Goal: Transaction & Acquisition: Purchase product/service

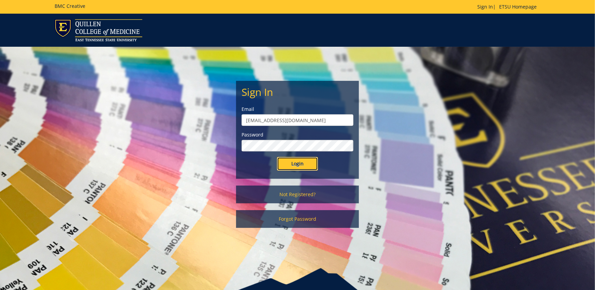
click at [312, 161] on input "Login" at bounding box center [297, 164] width 41 height 14
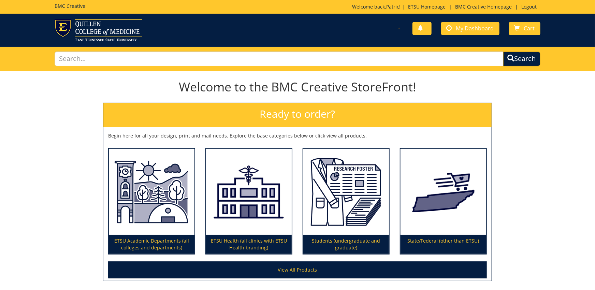
scroll to position [57, 0]
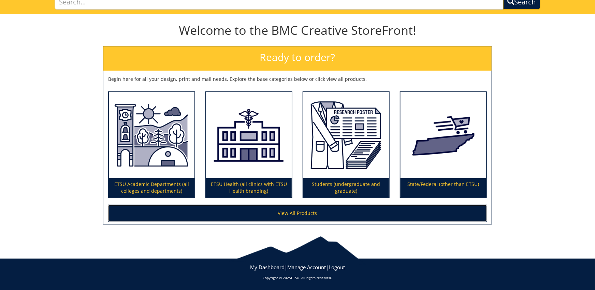
click at [265, 216] on link "View All Products" at bounding box center [297, 213] width 379 height 17
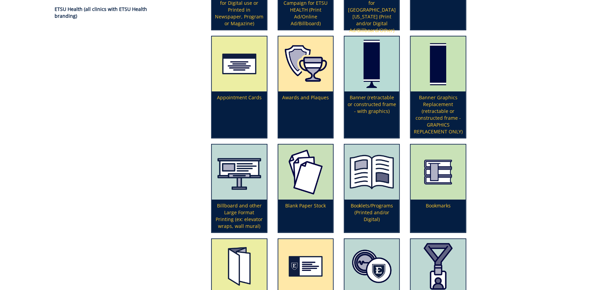
scroll to position [309, 0]
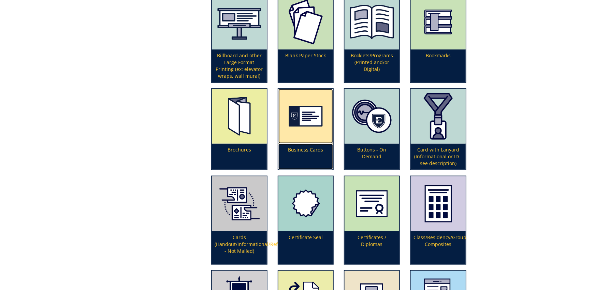
click at [297, 156] on p "Business Cards" at bounding box center [306, 157] width 55 height 26
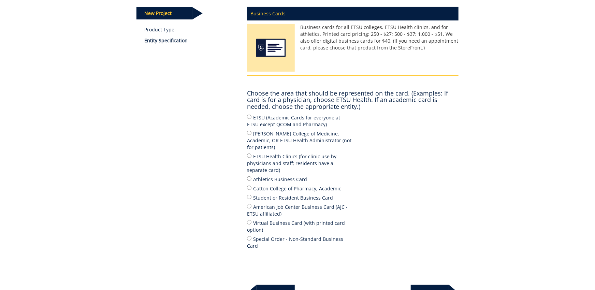
scroll to position [75, 0]
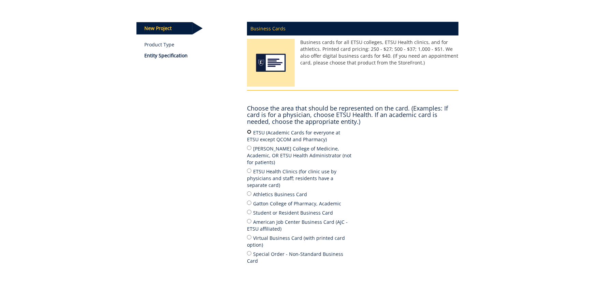
click at [252, 131] on input "ETSU (Academic Cards for everyone at ETSU except QCOM and Pharmacy)" at bounding box center [249, 132] width 4 height 4
radio input "true"
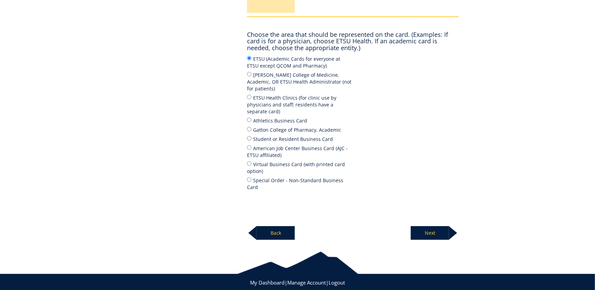
click at [430, 226] on p "Next" at bounding box center [430, 233] width 38 height 14
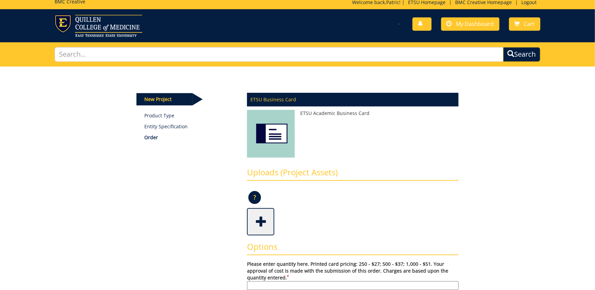
scroll to position [75, 0]
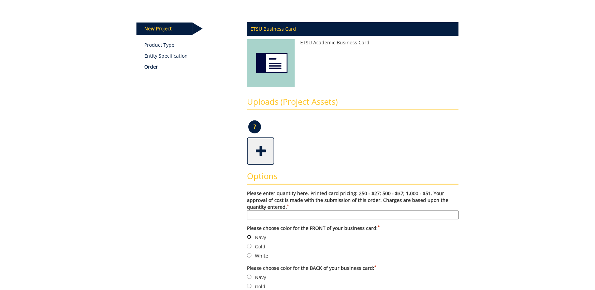
click at [251, 238] on input "Navy" at bounding box center [249, 237] width 4 height 4
radio input "true"
click at [271, 212] on input "Please enter quantity here. Printed card pricing: 250 - $27; 500 - $37; 1,000 -…" at bounding box center [353, 215] width 212 height 9
type input "500"
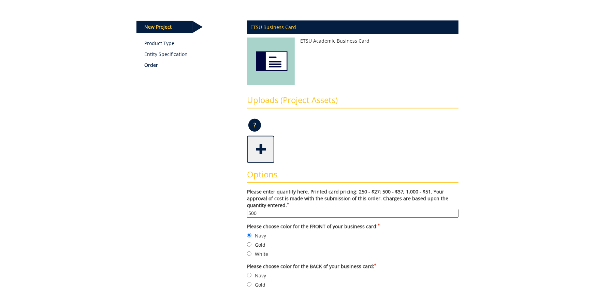
scroll to position [225, 0]
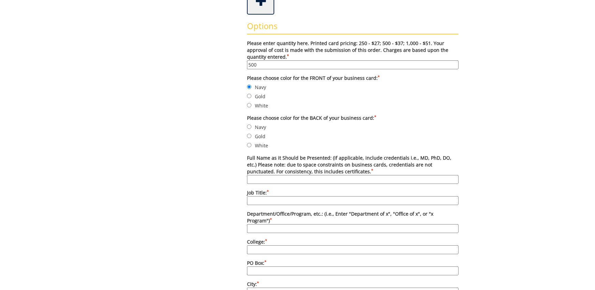
click at [252, 144] on label "White" at bounding box center [353, 146] width 212 height 8
click at [252, 144] on input "White" at bounding box center [249, 145] width 4 height 4
radio input "true"
click at [262, 177] on input "Full Name as it Should be Presented: (if applicable, include credentials i.e., …" at bounding box center [353, 179] width 212 height 9
type input "Mary Little M. Ed."
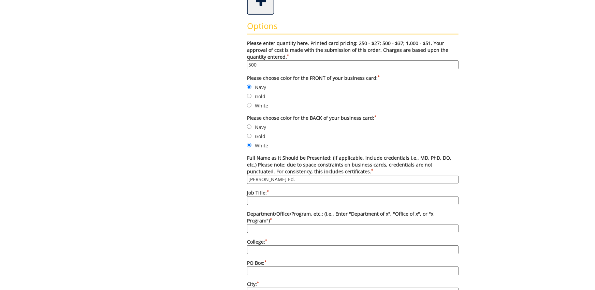
click at [363, 197] on input "Job Title: *" at bounding box center [353, 200] width 212 height 9
type input "Director, ADA Coordinator"
type input "Disability Services"
type input "E"
type input "[GEOGRAPHIC_DATA][US_STATE]"
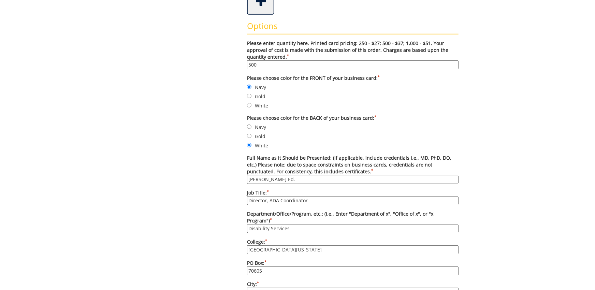
type input "70605"
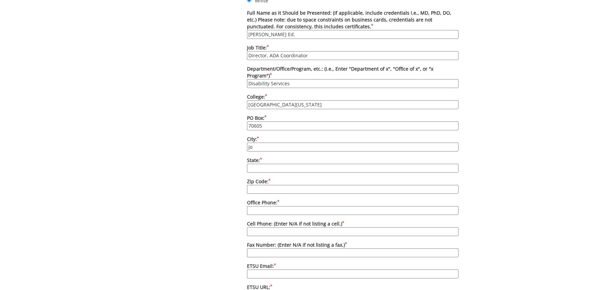
type input "[GEOGRAPHIC_DATA]"
type input "TN"
type input "37604"
type input "ultradudepatric@gmail.com"
type input "37614"
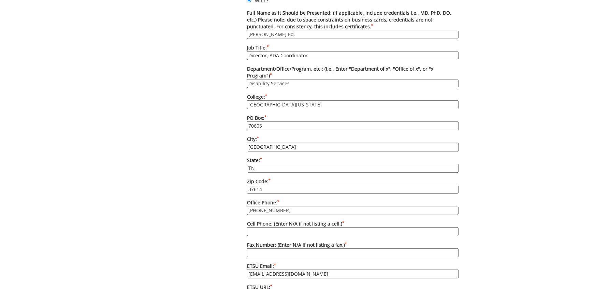
type input "423-439-8346"
type input "423-439-8489"
click at [457, 215] on form "Please enter quantity here. Printed card pricing: 250 - $27; 500 - $37; 1,000 -…" at bounding box center [353, 166] width 212 height 542
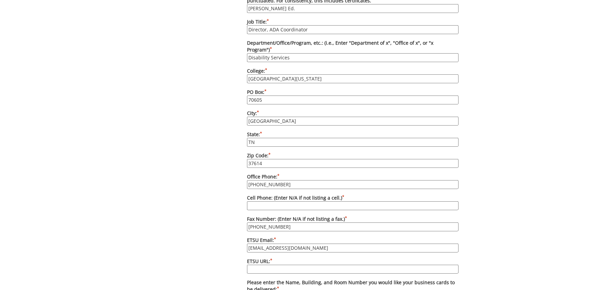
scroll to position [408, 0]
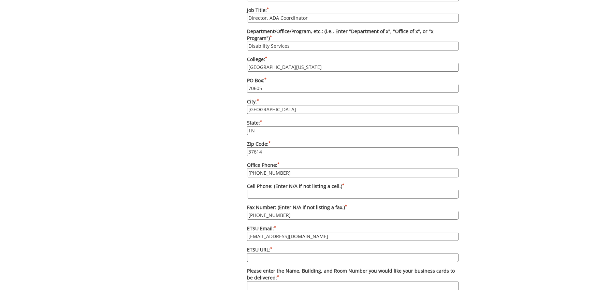
drag, startPoint x: 343, startPoint y: 233, endPoint x: 211, endPoint y: 233, distance: 131.7
click at [247, 232] on input "ultradudepatric@gmail.com" at bounding box center [353, 236] width 212 height 9
type input "littleme@etsu.edu"
type input "[DOMAIN_NAME][URL]"
click at [471, 219] on div "Some kind of message here. New Project Product Type Entity Specification Order …" at bounding box center [297, 59] width 399 height 792
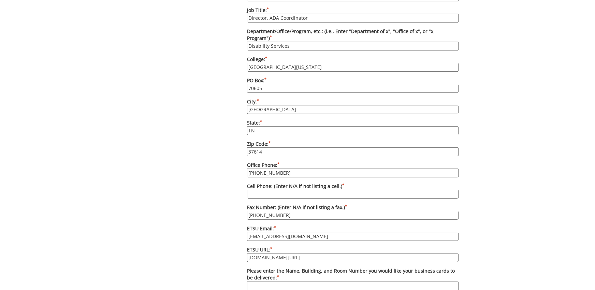
scroll to position [558, 0]
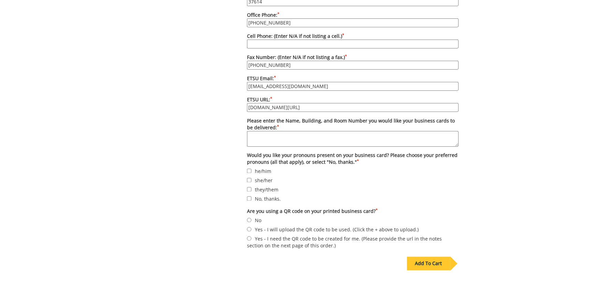
click at [353, 131] on textarea "Please enter the Name, Building, and Room Number you would like your business c…" at bounding box center [353, 139] width 212 height 16
type textarea "[PERSON_NAME][GEOGRAPHIC_DATA]"
click at [251, 196] on input "No, thanks." at bounding box center [249, 198] width 4 height 4
checkbox input "true"
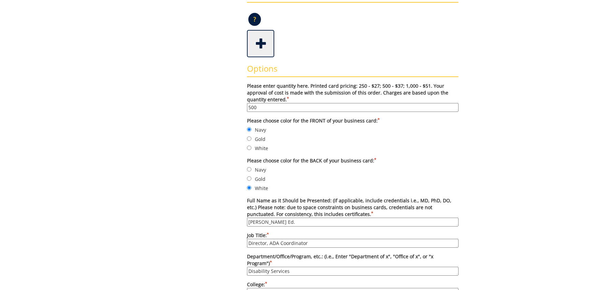
scroll to position [0, 0]
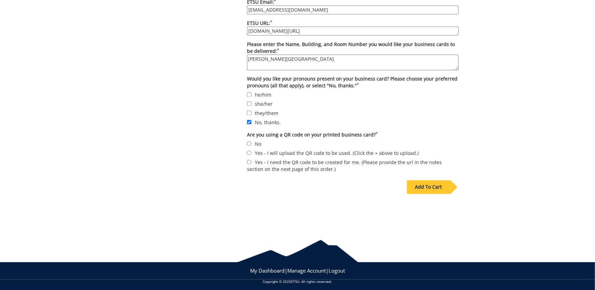
click at [433, 181] on div "Add To Cart" at bounding box center [428, 188] width 43 height 14
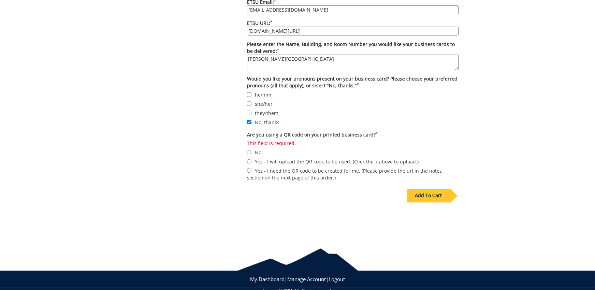
click at [259, 148] on label "This field is required. No" at bounding box center [353, 148] width 212 height 16
click at [252, 150] on input "This field is required. No" at bounding box center [249, 152] width 4 height 4
radio input "true"
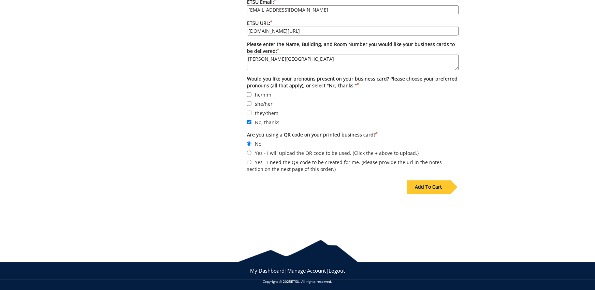
click at [438, 186] on div "Add To Cart" at bounding box center [428, 188] width 43 height 14
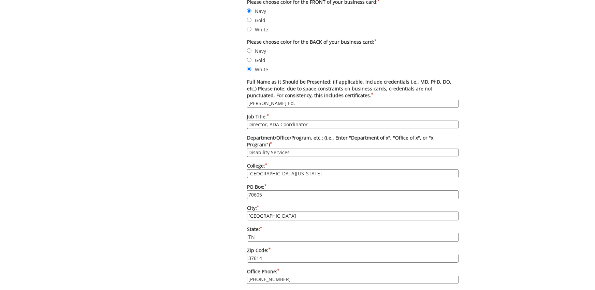
scroll to position [268, 0]
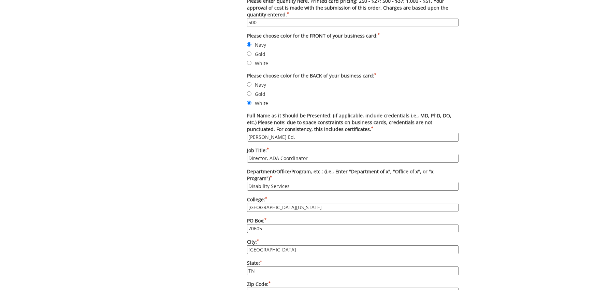
click at [324, 184] on input "Disability Services" at bounding box center [353, 186] width 212 height 9
click at [490, 152] on div "Some kind of message here. New Project Product Type Entity Specification Order …" at bounding box center [297, 203] width 399 height 801
drag, startPoint x: 281, startPoint y: 185, endPoint x: 235, endPoint y: 185, distance: 45.4
click at [247, 185] on input "Department of Disability Services" at bounding box center [353, 186] width 212 height 9
type input "Disability Services"
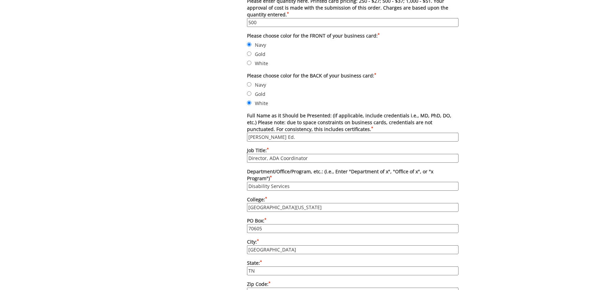
click at [530, 145] on div "Some kind of message here. New Project Product Type Entity Specification Order …" at bounding box center [297, 203] width 595 height 801
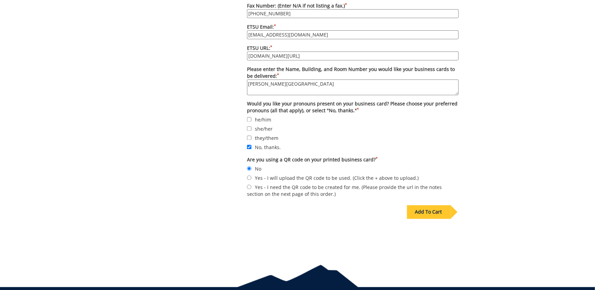
scroll to position [643, 0]
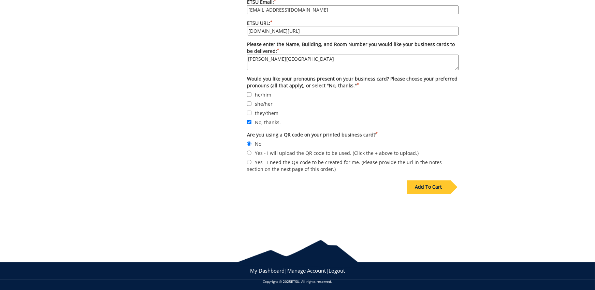
click at [426, 187] on div "Add To Cart" at bounding box center [428, 188] width 43 height 14
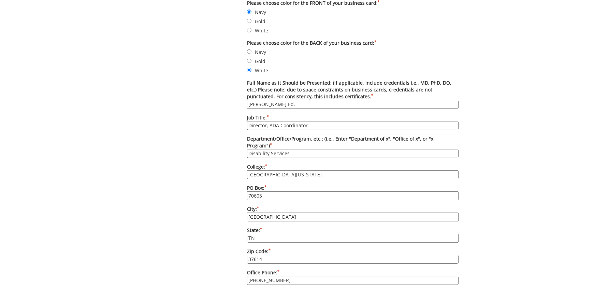
scroll to position [488, 0]
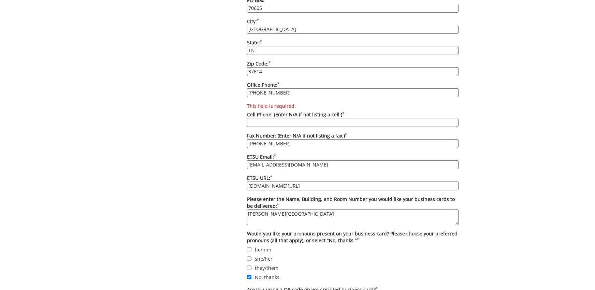
click at [280, 122] on input "This field is required. Cell Phone: (Enter N/A if not listing a cell.) *" at bounding box center [353, 122] width 212 height 9
click at [284, 88] on input "[PHONE_NUMBER]" at bounding box center [353, 92] width 212 height 9
click at [452, 96] on form "Please enter quantity here. Printed card pricing: 250 - $27; 500 - $37; 1,000 -…" at bounding box center [353, 52] width 212 height 551
click at [408, 124] on input "This field is required. Cell Phone: (Enter N/A if not listing a cell.) *" at bounding box center [353, 122] width 212 height 9
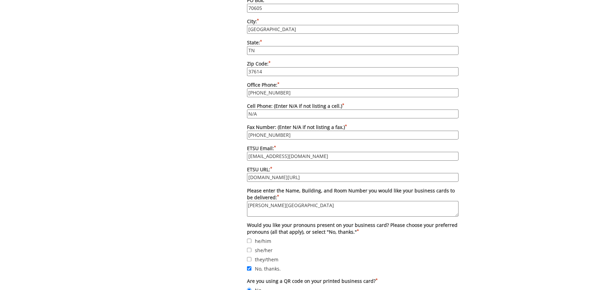
type input "N/A"
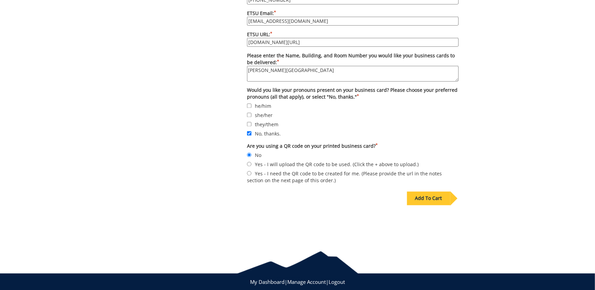
scroll to position [634, 0]
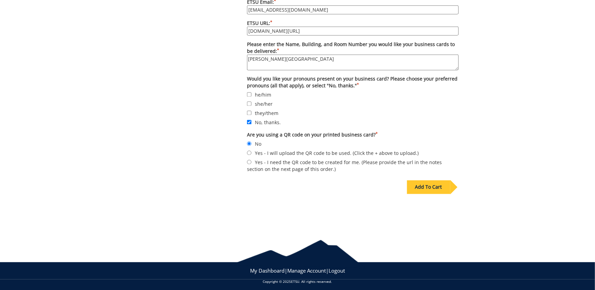
click at [447, 182] on div "Add To Cart" at bounding box center [428, 188] width 43 height 14
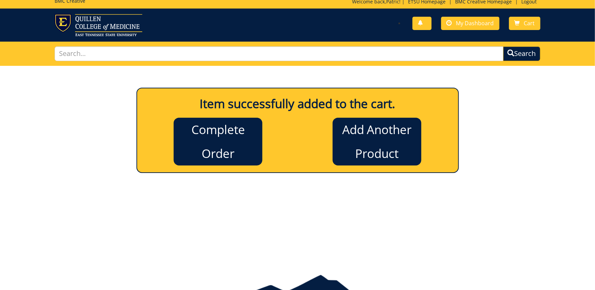
scroll to position [0, 0]
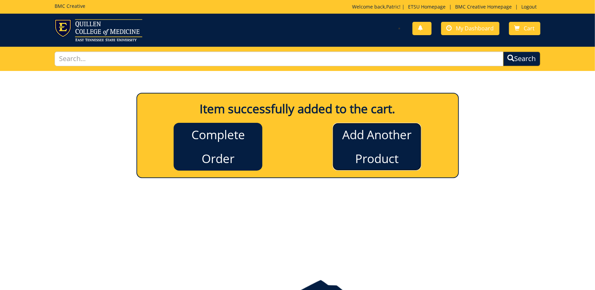
click at [371, 149] on link "Add Another Product" at bounding box center [377, 147] width 89 height 48
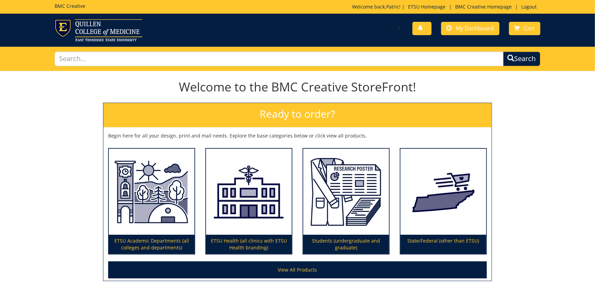
scroll to position [57, 0]
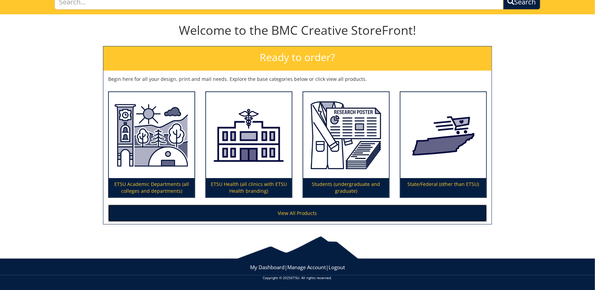
click at [304, 211] on link "View All Products" at bounding box center [297, 213] width 379 height 17
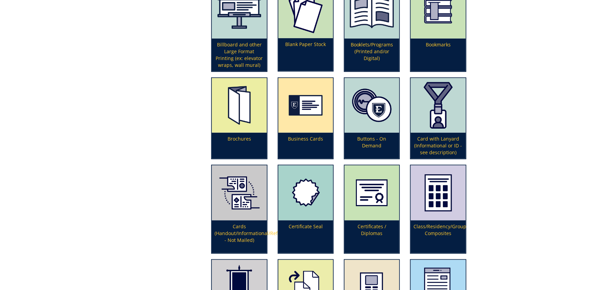
scroll to position [300, 0]
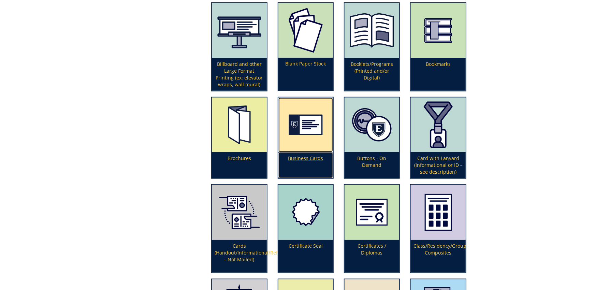
click at [312, 156] on p "Business Cards" at bounding box center [306, 165] width 55 height 26
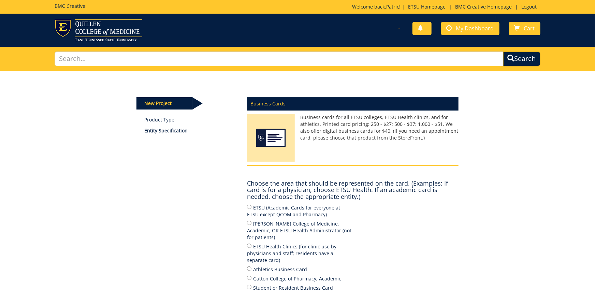
click at [247, 210] on label "ETSU (Academic Cards for everyone at ETSU except QCOM and Pharmacy)" at bounding box center [300, 211] width 106 height 14
click at [247, 209] on input "ETSU (Academic Cards for everyone at ETSU except QCOM and Pharmacy)" at bounding box center [249, 207] width 4 height 4
radio input "true"
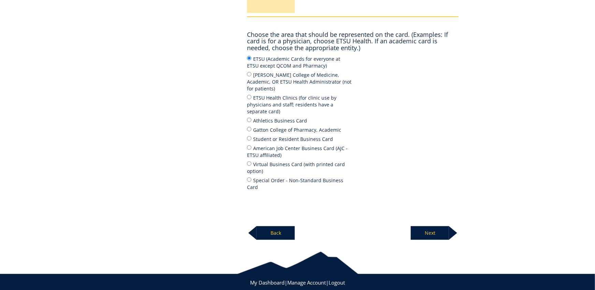
click at [430, 226] on p "Next" at bounding box center [430, 233] width 38 height 14
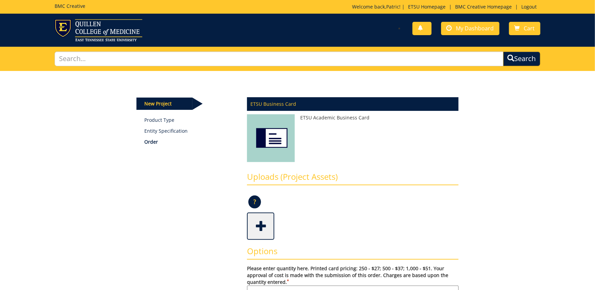
scroll to position [188, 0]
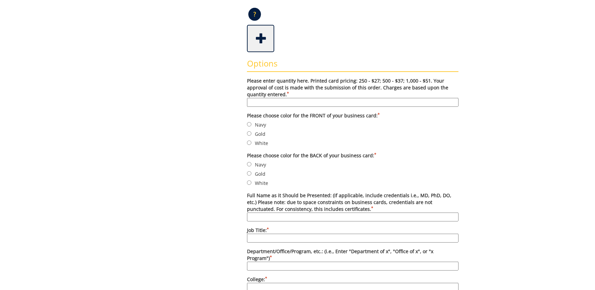
click at [301, 103] on input "Please enter quantity here. Printed card pricing: 250 - $27; 500 - $37; 1,000 -…" at bounding box center [353, 102] width 212 height 9
type input "500"
click at [250, 124] on input "Navy" at bounding box center [249, 124] width 4 height 4
radio input "true"
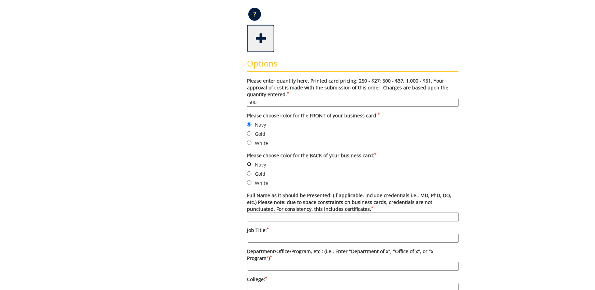
click at [251, 163] on input "Navy" at bounding box center [249, 164] width 4 height 4
radio input "true"
click at [272, 217] on input "Full Name as it Should be Presented: (if applicable, include credentials i.e., …" at bounding box center [353, 217] width 212 height 9
click at [298, 216] on input "Full Name as it Should be Presented: (if applicable, include credentials i.e., …" at bounding box center [353, 217] width 212 height 9
type input "Matthew Gilbert"
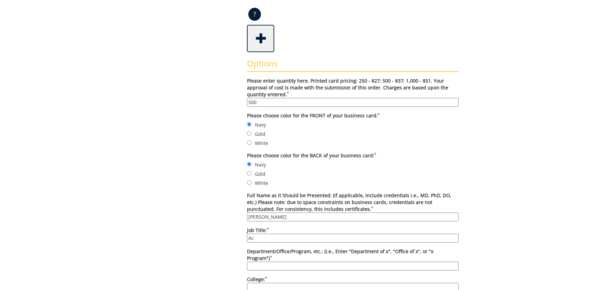
type input "A"
type input "Associate Director"
type input "Disability Services"
type input "E"
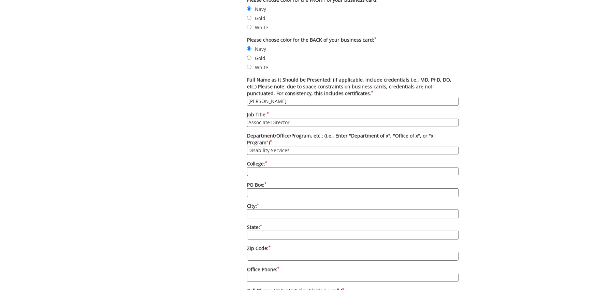
scroll to position [338, 0]
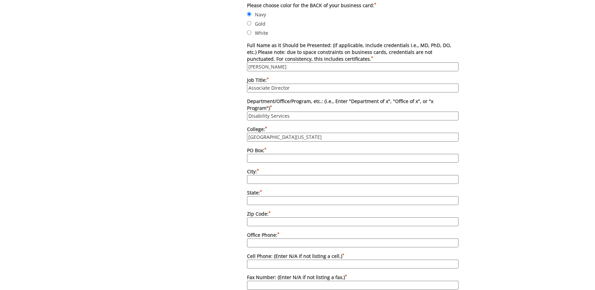
type input "East Tennessee State University"
type input "70605"
type input "Johnson City"
type input "TN"
type input "37614"
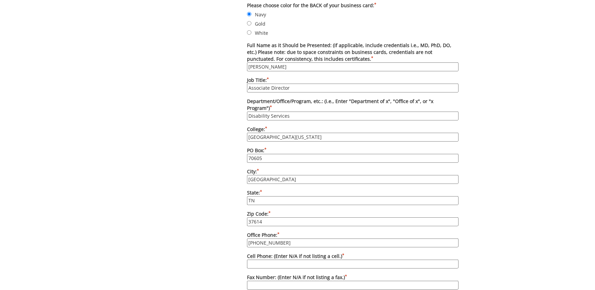
type input "423-439-8346"
type input "n/a"
type input "[PHONE_NUMBER]"
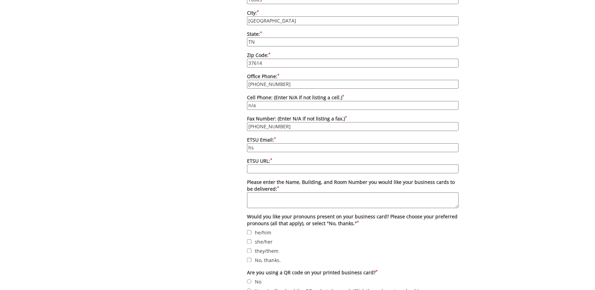
type input "h"
type input "[EMAIL_ADDRESS][DOMAIN_NAME]"
type input "[DOMAIN_NAME][URL]"
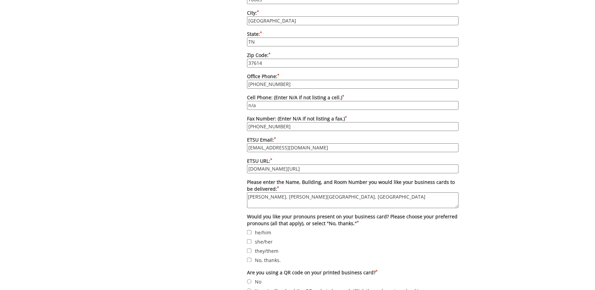
type textarea "[PERSON_NAME], [PERSON_NAME][GEOGRAPHIC_DATA], [GEOGRAPHIC_DATA]"
click at [250, 232] on input "he/him" at bounding box center [249, 232] width 4 height 4
checkbox input "true"
click at [249, 252] on label "they/them" at bounding box center [353, 251] width 212 height 8
click at [249, 252] on input "they/them" at bounding box center [249, 251] width 4 height 4
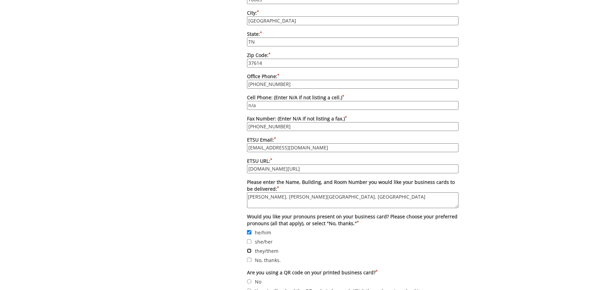
checkbox input "true"
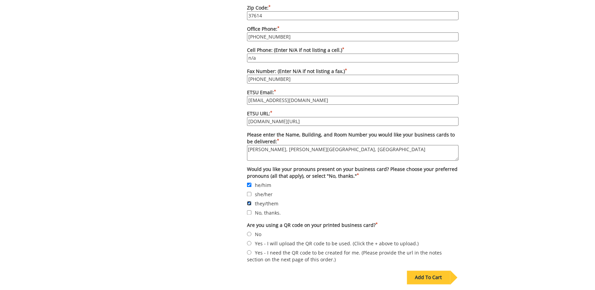
scroll to position [634, 0]
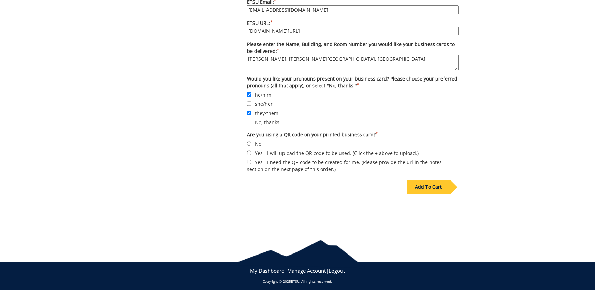
click at [250, 142] on input "No" at bounding box center [249, 144] width 4 height 4
radio input "true"
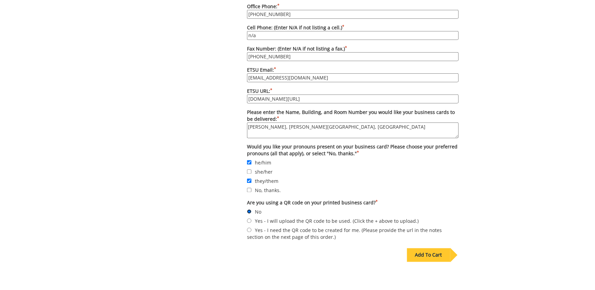
scroll to position [601, 0]
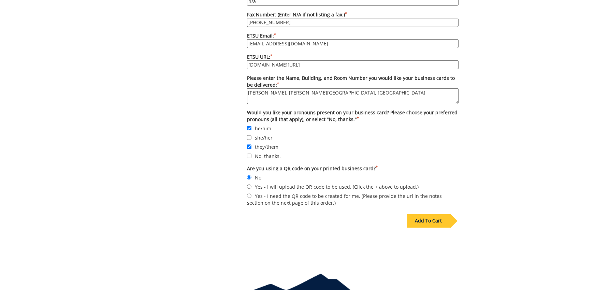
click at [438, 214] on div "Add To Cart" at bounding box center [428, 221] width 43 height 14
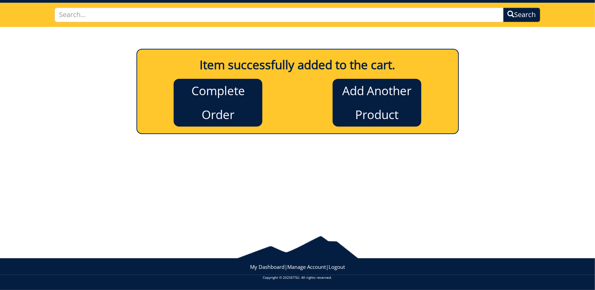
scroll to position [44, 0]
click at [224, 97] on link "Complete Order" at bounding box center [218, 103] width 89 height 48
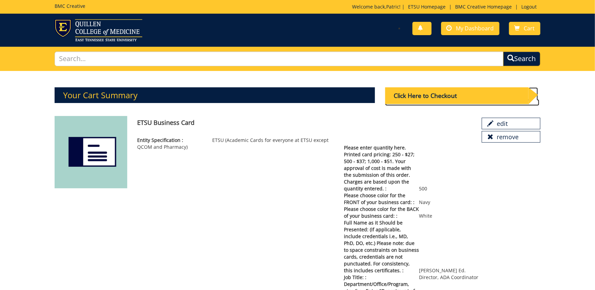
click at [474, 92] on div "Click Here to Checkout" at bounding box center [456, 95] width 143 height 17
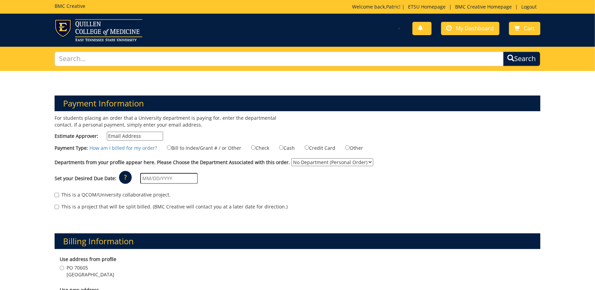
click at [138, 135] on input "Estimate Approver:" at bounding box center [135, 136] width 56 height 9
type input "l"
type input "[EMAIL_ADDRESS][DOMAIN_NAME]"
click at [200, 146] on label "Bill to Index/Grant # / or Other" at bounding box center [199, 148] width 83 height 8
click at [171, 146] on input "Bill to Index/Grant # / or Other" at bounding box center [169, 147] width 4 height 4
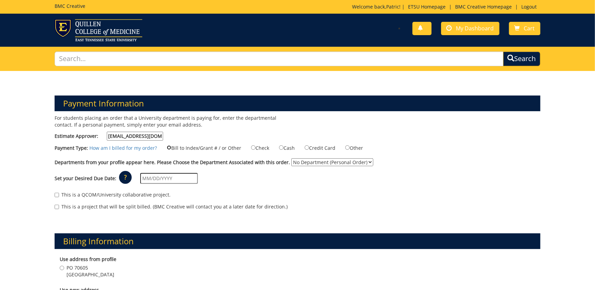
radio input "true"
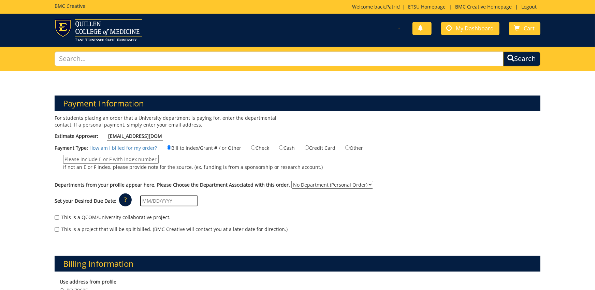
click at [138, 164] on p "If not an E or F index, please provide note for the source. (ex. funding is fro…" at bounding box center [193, 167] width 260 height 7
click at [138, 163] on input "If not an E or F index, please provide note for the source. (ex. funding is fro…" at bounding box center [111, 159] width 96 height 9
click at [139, 161] on input "If not an E or F index, please provide note for the source. (ex. funding is fro…" at bounding box center [111, 159] width 96 height 9
type input "E50750"
click at [194, 173] on label "E50750 If not an E or F index, please provide note for the source. (ex. funding…" at bounding box center [189, 164] width 268 height 19
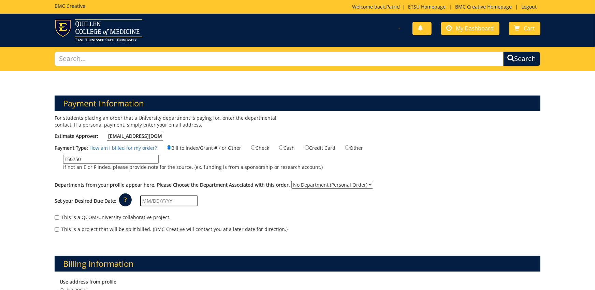
click at [159, 164] on input "E50750" at bounding box center [111, 159] width 96 height 9
click at [226, 165] on p "If not an E or F index, please provide note for the source. (ex. funding is fro…" at bounding box center [193, 167] width 260 height 7
click at [159, 164] on input "E50750" at bounding box center [111, 159] width 96 height 9
click at [231, 182] on label "Departments from your profile appear here. Please Choose the Department Associa…" at bounding box center [172, 185] width 235 height 7
click at [291, 182] on select "No Department (Personal Order) Disability Services" at bounding box center [332, 185] width 82 height 8
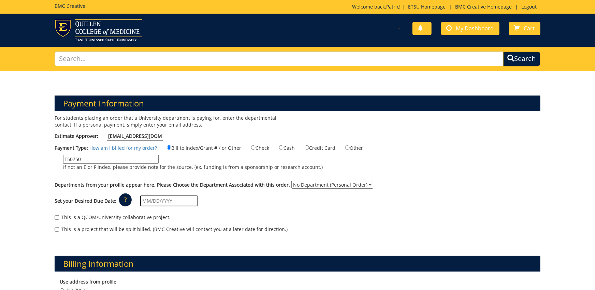
click at [320, 176] on div "Payment Type: How am I billed for my order? Bill to Index/Grant # / or Other Ch…" at bounding box center [297, 160] width 496 height 33
click at [291, 181] on select "No Department (Personal Order) Disability Services" at bounding box center [332, 185] width 82 height 8
select select "59"
click option "Disability Services" at bounding box center [0, 0] width 0 height 0
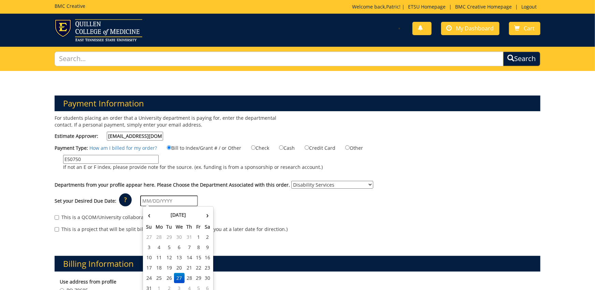
click at [182, 203] on input "text" at bounding box center [169, 201] width 58 height 11
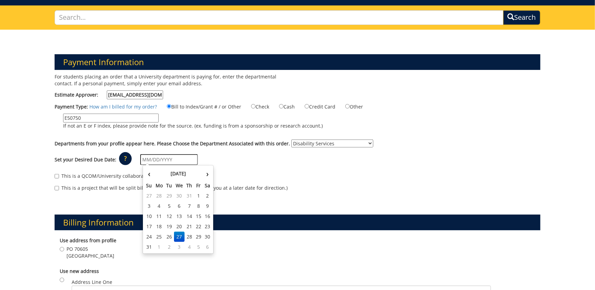
scroll to position [75, 0]
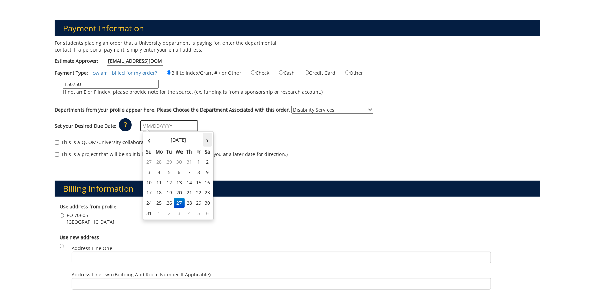
click at [206, 143] on th "›" at bounding box center [207, 140] width 9 height 14
click at [181, 172] on td "10" at bounding box center [179, 172] width 11 height 10
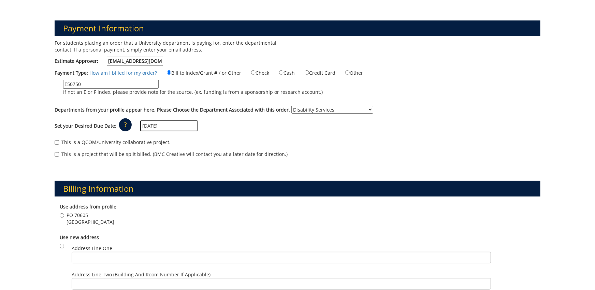
type input "[DATE]"
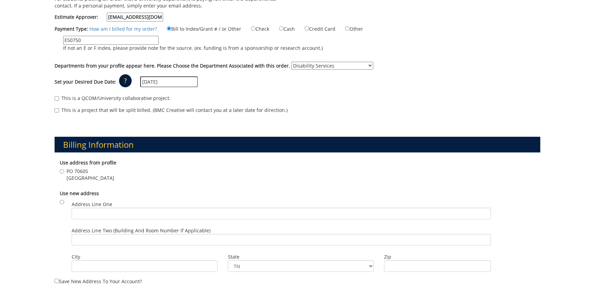
scroll to position [150, 0]
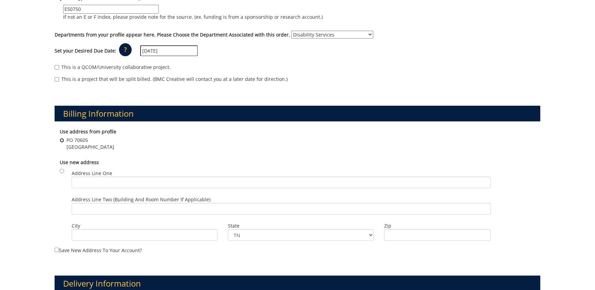
click at [62, 141] on input "PO 70605 Johnson City , TN 37614" at bounding box center [62, 140] width 4 height 4
radio input "true"
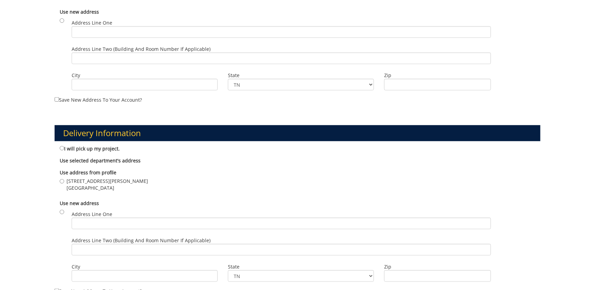
scroll to position [338, 0]
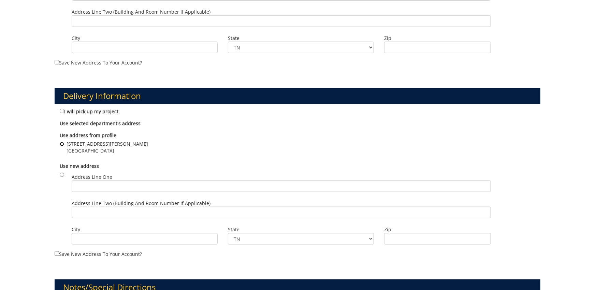
click at [62, 142] on input "412 J L Seehorn Jr Rd Johnson City , TN 37604" at bounding box center [62, 144] width 4 height 4
radio input "true"
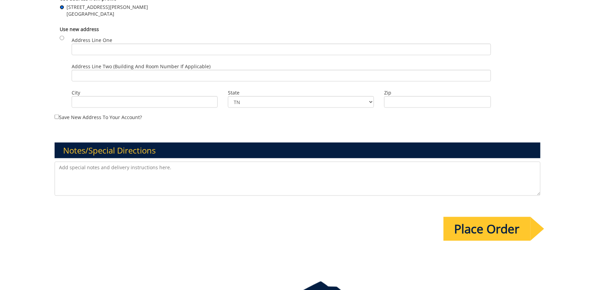
scroll to position [488, 0]
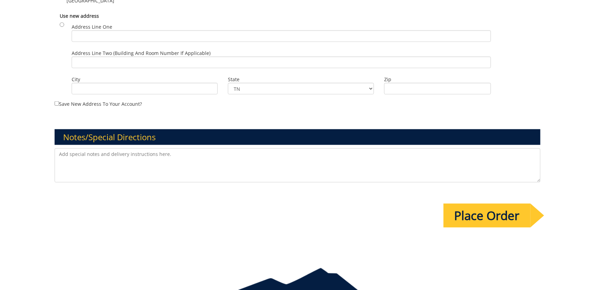
click at [264, 159] on textarea at bounding box center [298, 165] width 486 height 34
type textarea "Thank you!"
click at [494, 219] on input "Place Order" at bounding box center [487, 216] width 87 height 24
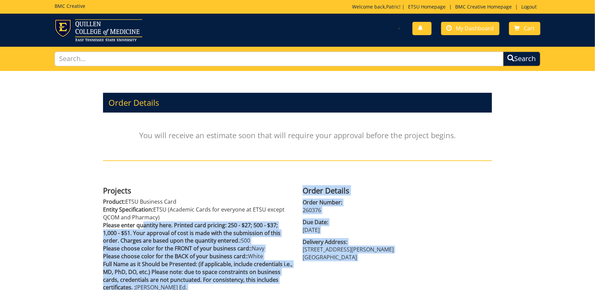
drag, startPoint x: 110, startPoint y: 196, endPoint x: 146, endPoint y: 222, distance: 44.1
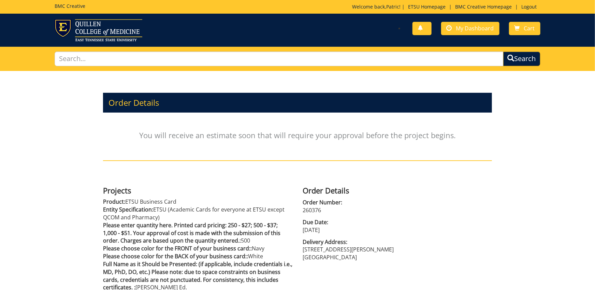
click at [146, 222] on span "Please enter quantity here. Printed card pricing: 250 - $27; 500 - $37; 1,000 -…" at bounding box center [191, 233] width 177 height 23
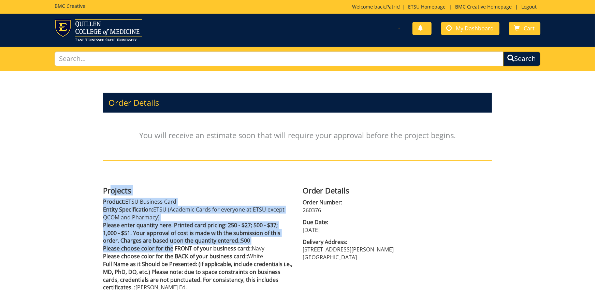
drag, startPoint x: 177, startPoint y: 247, endPoint x: 110, endPoint y: 189, distance: 88.8
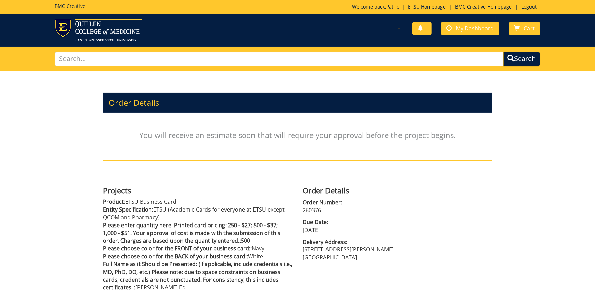
click at [108, 190] on h4 "Projects" at bounding box center [197, 190] width 189 height 8
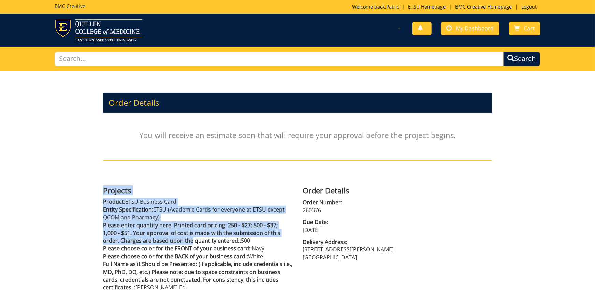
drag, startPoint x: 104, startPoint y: 189, endPoint x: 233, endPoint y: 250, distance: 142.6
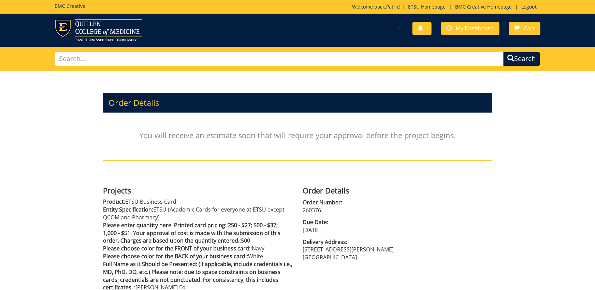
click at [271, 256] on p "Please choose color for the BACK of your business card:: White" at bounding box center [197, 257] width 189 height 8
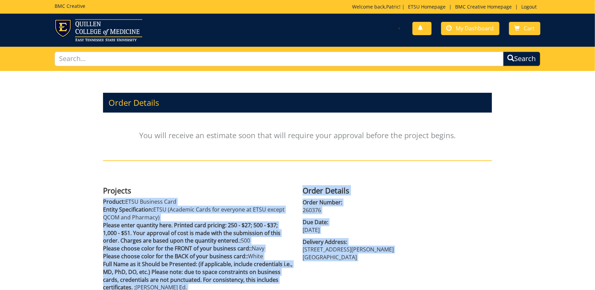
drag, startPoint x: 305, startPoint y: 284, endPoint x: 135, endPoint y: 180, distance: 199.2
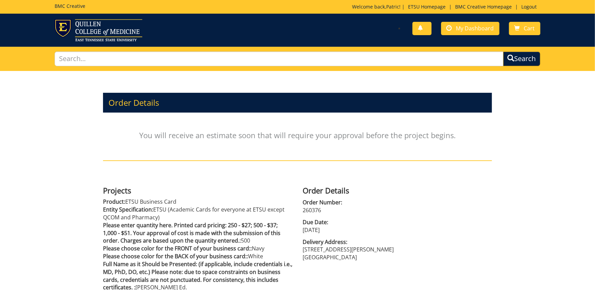
click at [135, 180] on div "Order Details You will receive an estimate soon that will require your approval…" at bounding box center [297, 127] width 399 height 112
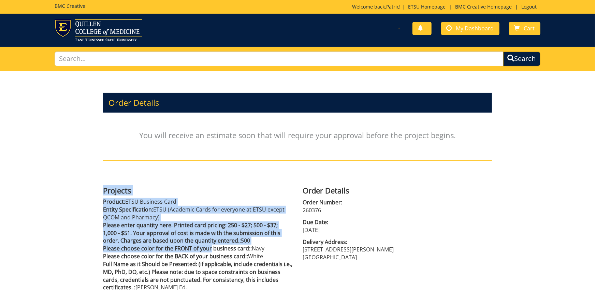
drag, startPoint x: 137, startPoint y: 212, endPoint x: 235, endPoint y: 257, distance: 107.5
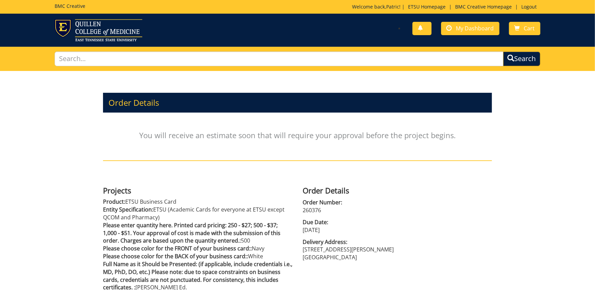
drag, startPoint x: 282, startPoint y: 268, endPoint x: 290, endPoint y: 276, distance: 11.8
click at [283, 268] on span "Full Name as it Should be Presented: (if applicable, include credentials i.e., …" at bounding box center [197, 275] width 189 height 31
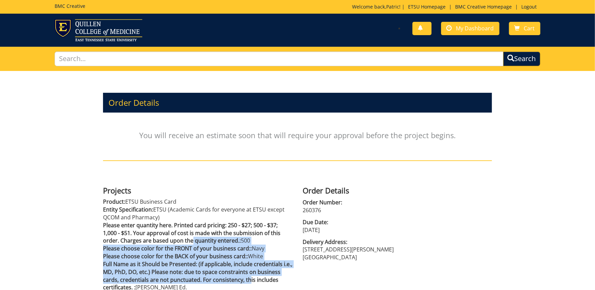
drag, startPoint x: 281, startPoint y: 277, endPoint x: 141, endPoint y: 212, distance: 154.7
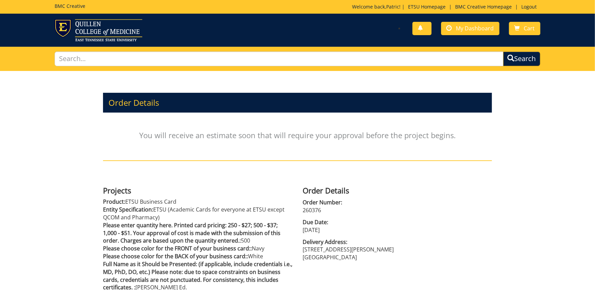
click at [141, 212] on span "Entity Specification:" at bounding box center [128, 210] width 50 height 8
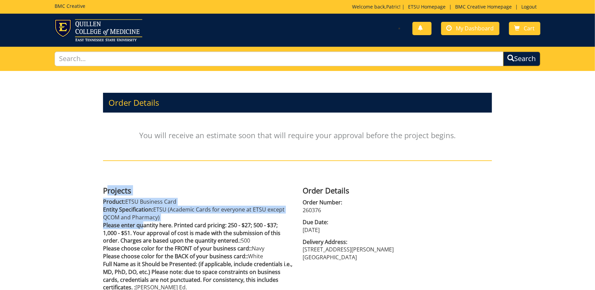
drag, startPoint x: 108, startPoint y: 191, endPoint x: 169, endPoint y: 232, distance: 73.9
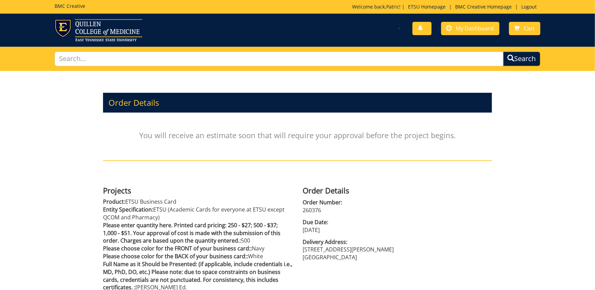
click at [206, 243] on span "Please enter quantity here. Printed card pricing: 250 - $27; 500 - $37; 1,000 -…" at bounding box center [191, 233] width 177 height 23
